Goal: Task Accomplishment & Management: Complete application form

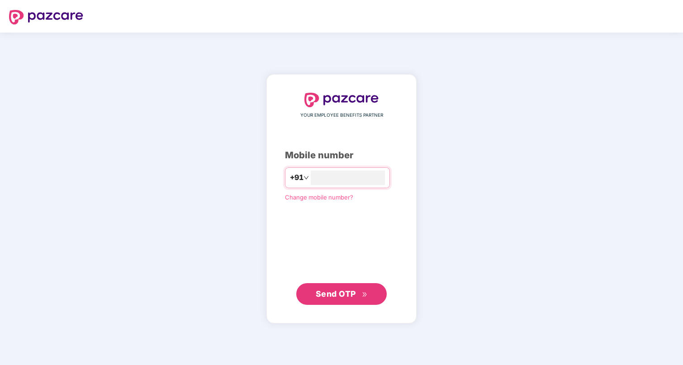
type input "**********"
click at [329, 294] on span "Send OTP" at bounding box center [336, 292] width 40 height 9
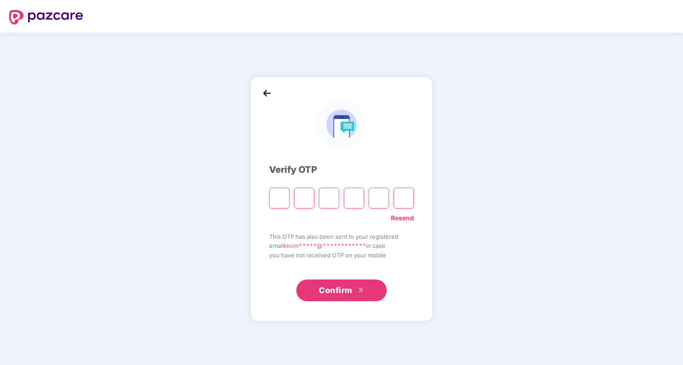
type input "*"
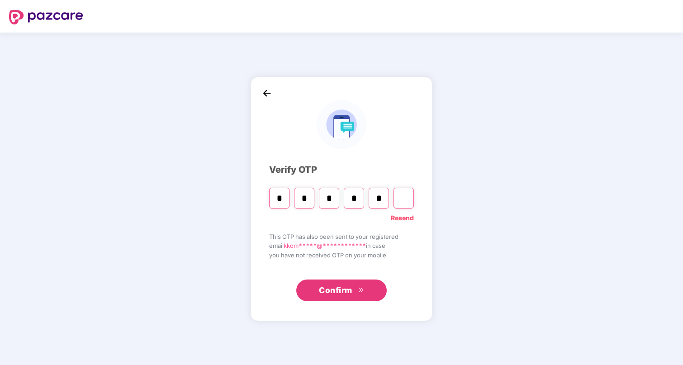
type input "*"
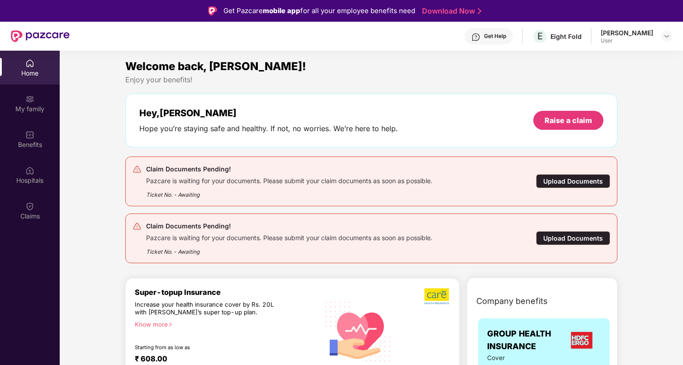
click at [567, 236] on div "Upload Documents" at bounding box center [573, 238] width 74 height 14
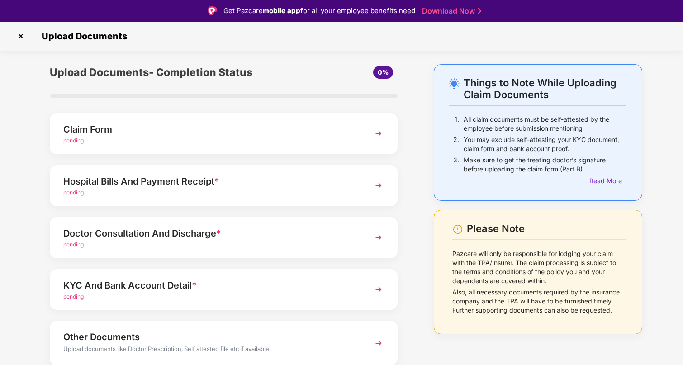
click at [378, 134] on img at bounding box center [378, 133] width 16 height 16
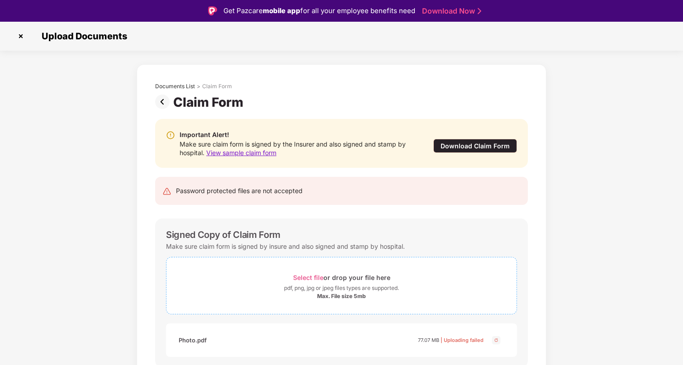
scroll to position [36, 0]
